Goal: Find contact information

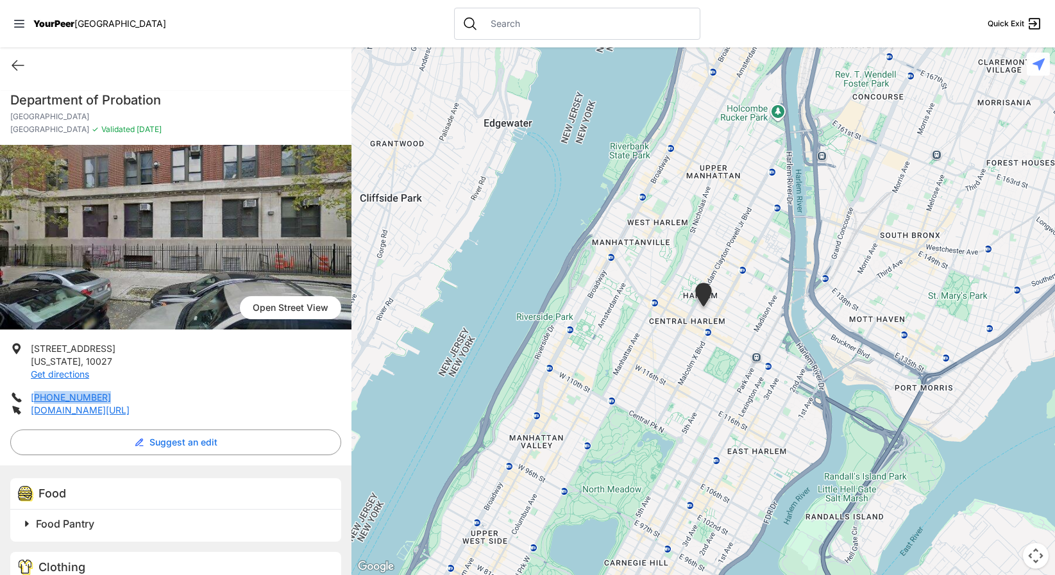
drag, startPoint x: 96, startPoint y: 397, endPoint x: 33, endPoint y: 403, distance: 63.8
click at [33, 403] on li "[PHONE_NUMBER]" at bounding box center [175, 397] width 331 height 13
copy link "212) 851-1403"
click at [15, 65] on icon at bounding box center [18, 66] width 12 height 10
select select "recentlyUpdated"
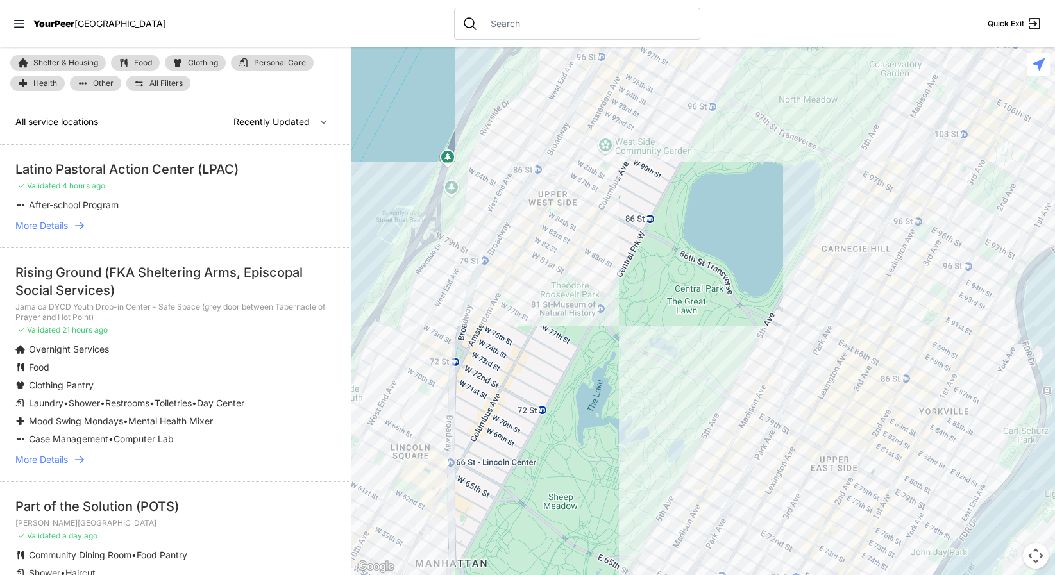
click at [210, 226] on link "More Details" at bounding box center [175, 225] width 321 height 13
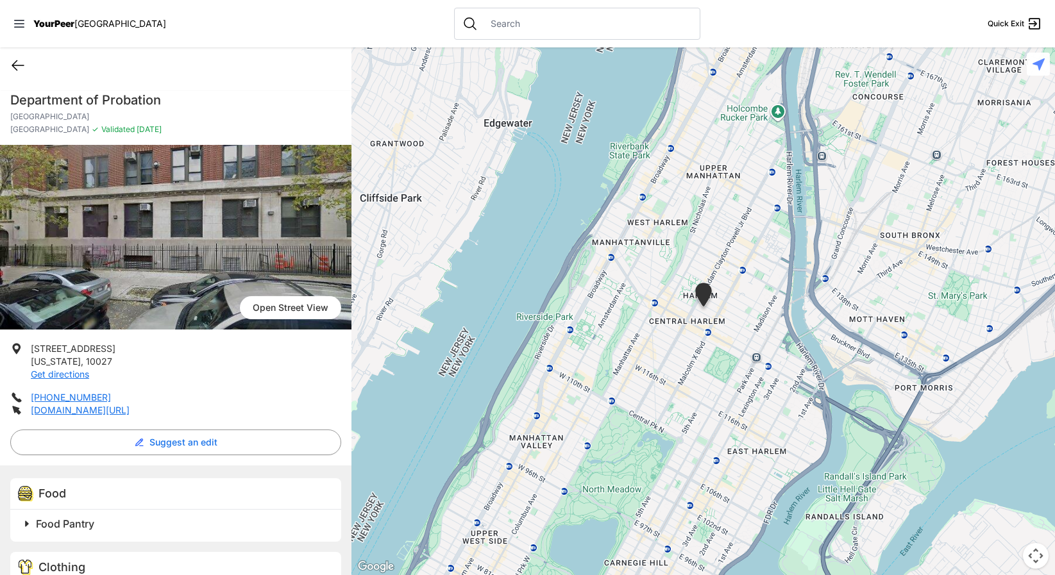
click at [14, 58] on icon at bounding box center [17, 65] width 15 height 15
select select "recentlyUpdated"
